Goal: Check status

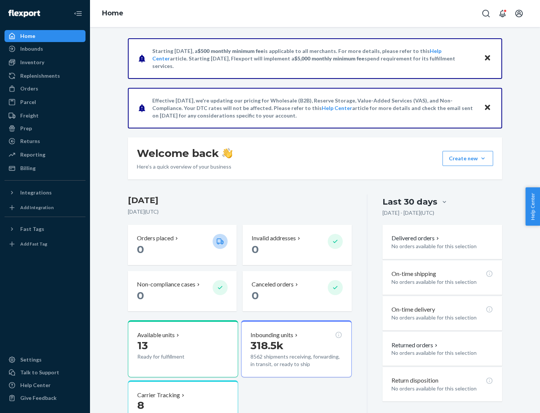
click at [483, 158] on button "Create new Create new inbound Create new order Create new product" at bounding box center [468, 158] width 51 height 15
click at [31, 49] on div "Inbounds" at bounding box center [31, 49] width 23 height 8
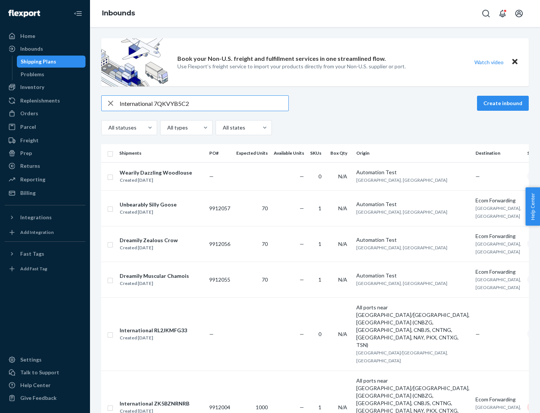
type input "International 7QKVYB5C29"
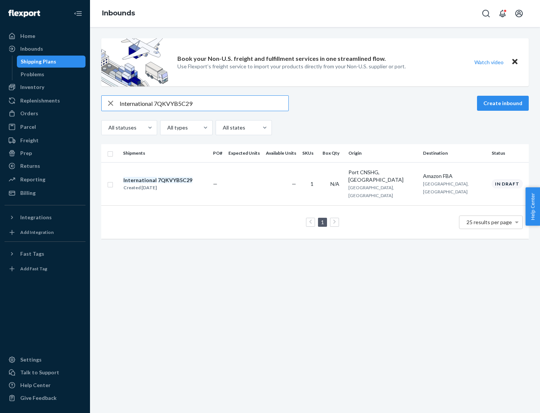
click at [171, 184] on div "Created [DATE]" at bounding box center [157, 188] width 69 height 8
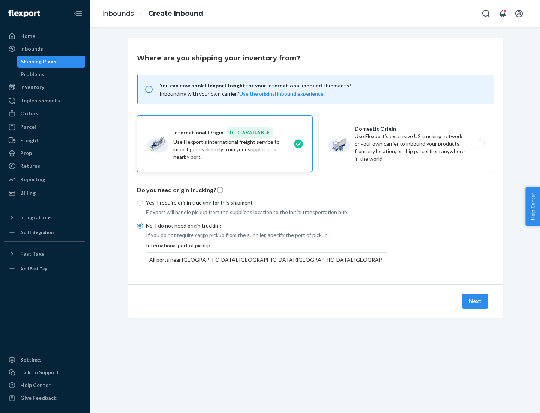
click at [476, 300] on button "Next" at bounding box center [475, 300] width 26 height 15
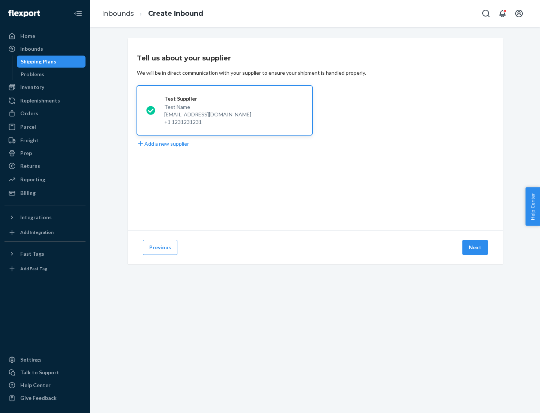
click at [476, 247] on button "Next" at bounding box center [475, 247] width 26 height 15
